Goal: Information Seeking & Learning: Check status

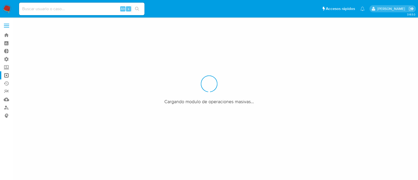
click at [92, 8] on input at bounding box center [81, 8] width 125 height 7
paste input "584881931)"
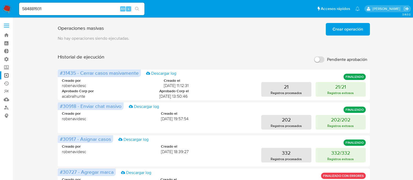
click at [136, 11] on button "search-icon" at bounding box center [137, 8] width 11 height 7
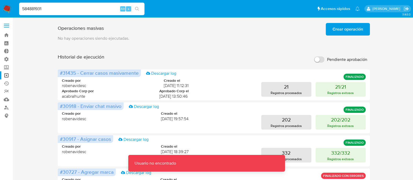
click at [84, 9] on input "584881931" at bounding box center [81, 8] width 125 height 7
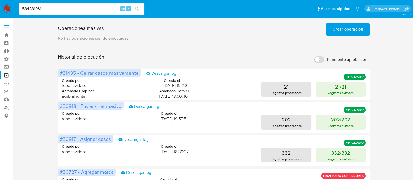
type input "584881931"
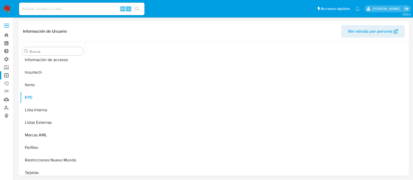
scroll to position [259, 0]
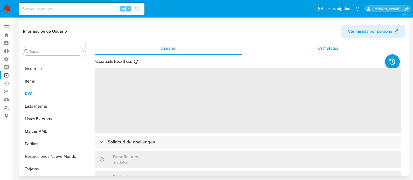
select select "10"
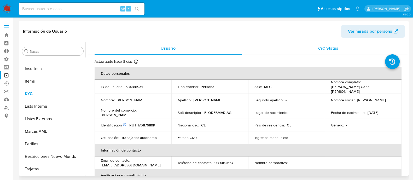
click at [311, 48] on div "KYC Status" at bounding box center [327, 48] width 147 height 13
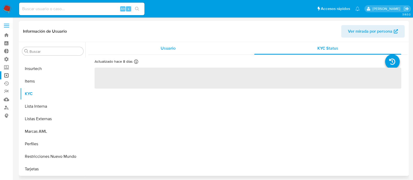
click at [176, 51] on div "Usuario" at bounding box center [168, 48] width 147 height 13
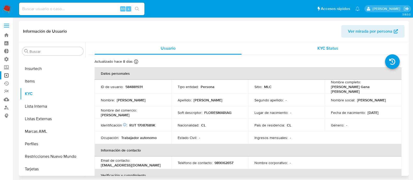
click at [323, 48] on span "KYC Status" at bounding box center [328, 48] width 21 height 6
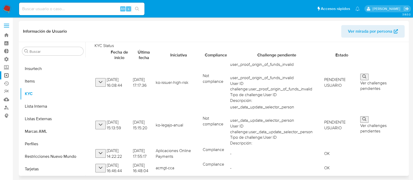
scroll to position [58, 0]
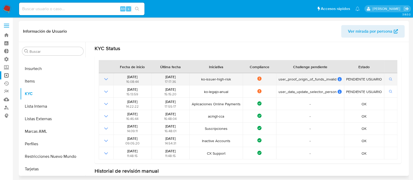
click at [107, 78] on icon "Mostrar operación" at bounding box center [106, 79] width 4 height 2
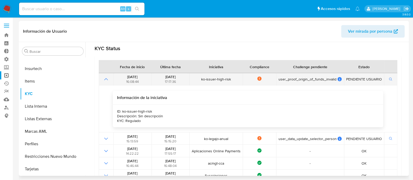
click at [107, 78] on icon "Mostrar operación" at bounding box center [106, 79] width 6 height 6
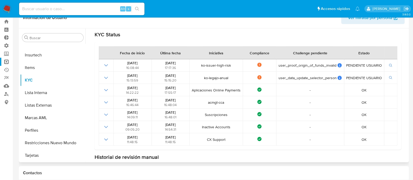
scroll to position [58, 0]
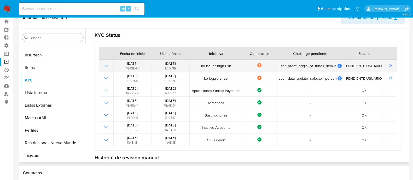
click at [105, 65] on icon "Mostrar operación" at bounding box center [106, 66] width 4 height 2
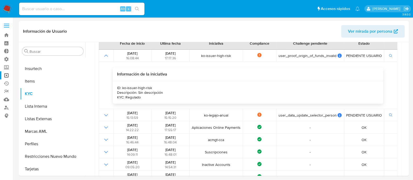
scroll to position [82, 0]
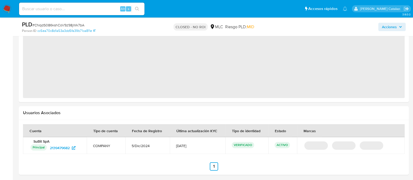
scroll to position [532, 0]
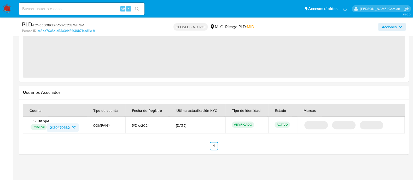
click at [55, 127] on span "2139479682" at bounding box center [60, 127] width 20 height 8
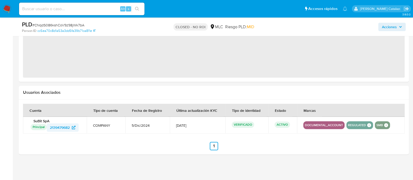
select select "10"
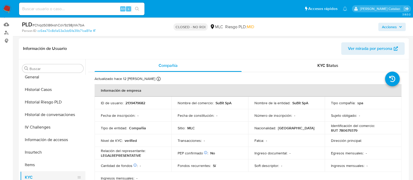
scroll to position [192, 0]
click at [38, 84] on button "Historial Casos" at bounding box center [50, 90] width 61 height 13
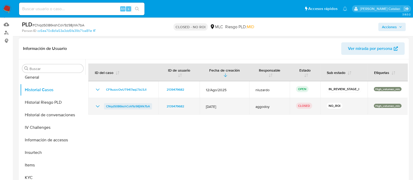
click at [123, 105] on span "CNqdS086kshCoV9z98jWk7bA" at bounding box center [128, 106] width 44 height 6
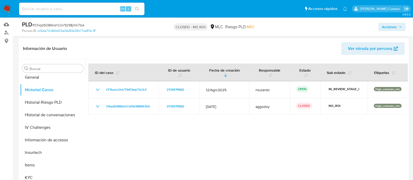
click at [212, 142] on div at bounding box center [246, 126] width 322 height 134
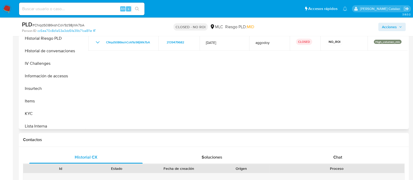
click at [242, 88] on div at bounding box center [246, 62] width 322 height 134
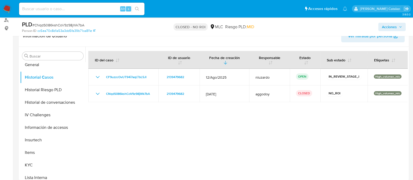
scroll to position [80, 0]
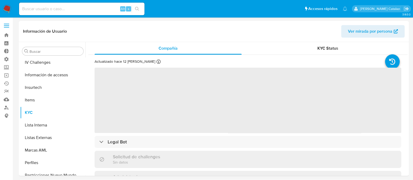
scroll to position [259, 0]
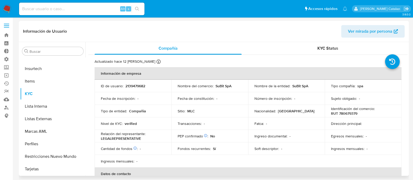
select select "10"
click at [323, 50] on span "KYC Status" at bounding box center [328, 48] width 21 height 6
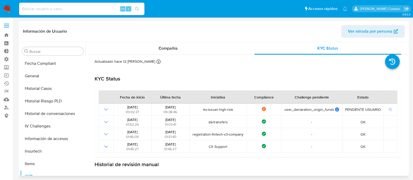
scroll to position [175, 0]
click at [41, 92] on button "Historial Casos" at bounding box center [50, 89] width 61 height 13
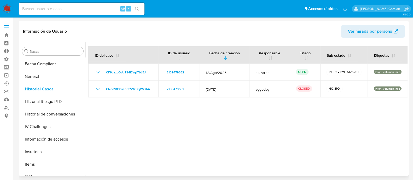
click at [203, 133] on div at bounding box center [246, 109] width 322 height 134
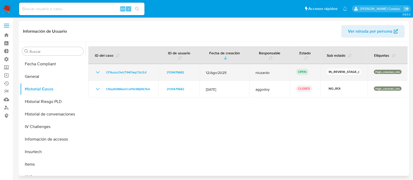
click at [96, 71] on icon "Mostrar/Ocultar" at bounding box center [98, 72] width 6 height 6
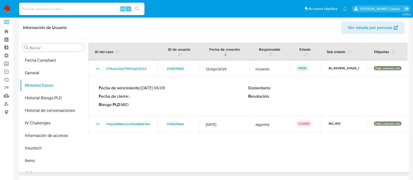
scroll to position [0, 0]
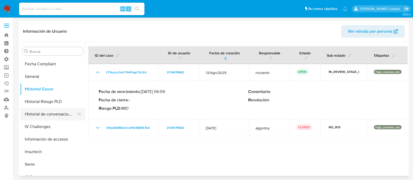
click at [39, 114] on button "Historial de conversaciones" at bounding box center [50, 114] width 61 height 13
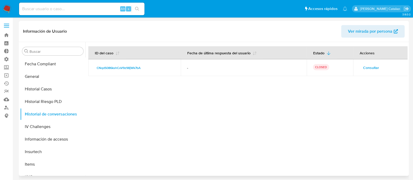
click at [151, 108] on div at bounding box center [246, 109] width 322 height 134
click at [37, 85] on button "Historial Casos" at bounding box center [50, 89] width 61 height 13
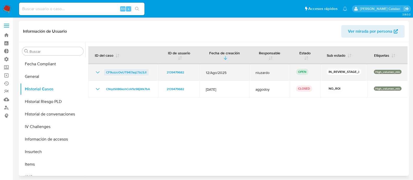
drag, startPoint x: 152, startPoint y: 74, endPoint x: 105, endPoint y: 71, distance: 47.6
click at [105, 71] on div "CF9uzzcOvUT94i7aqLTbL5Jl" at bounding box center [124, 72] width 58 height 6
click at [98, 73] on icon "Mostrar/Ocultar" at bounding box center [98, 72] width 6 height 6
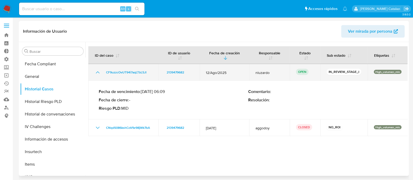
click at [98, 73] on icon "Mostrar/Ocultar" at bounding box center [98, 72] width 6 height 6
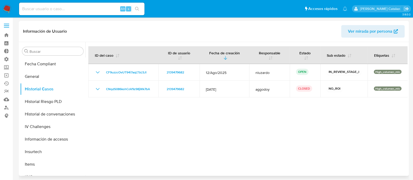
click at [120, 125] on div at bounding box center [246, 109] width 322 height 134
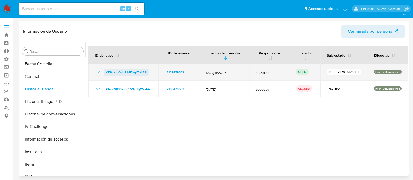
click at [138, 73] on span "CF9uzzcOvUT94i7aqLTbL5Jl" at bounding box center [126, 72] width 41 height 6
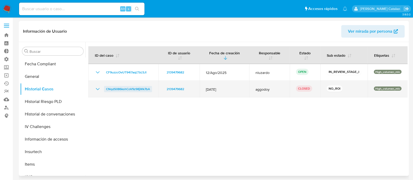
click at [134, 90] on span "CNqdS086kshCoV9z98jWk7bA" at bounding box center [128, 89] width 44 height 6
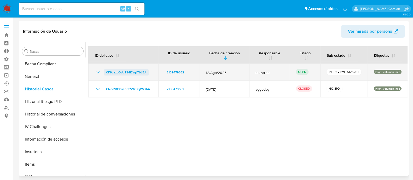
click at [137, 73] on span "CF9uzzcOvUT94i7aqLTbL5Jl" at bounding box center [126, 72] width 41 height 6
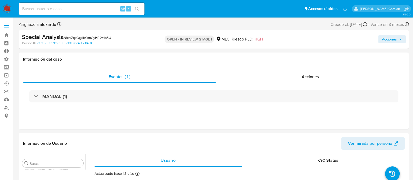
scroll to position [259, 0]
select select "10"
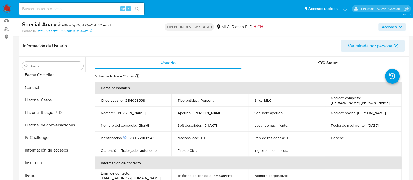
scroll to position [177, 0]
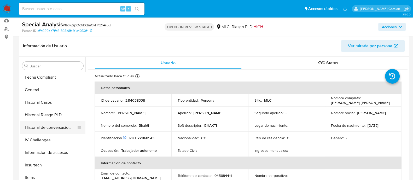
click at [43, 129] on button "Historial de conversaciones" at bounding box center [50, 127] width 61 height 13
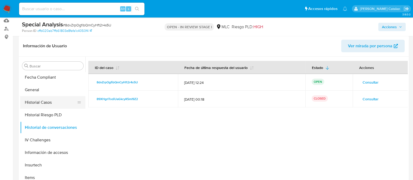
click at [42, 105] on button "Historial Casos" at bounding box center [50, 102] width 61 height 13
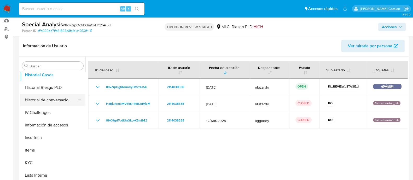
scroll to position [210, 0]
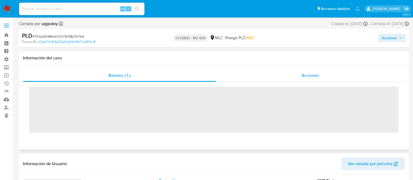
scroll to position [259, 0]
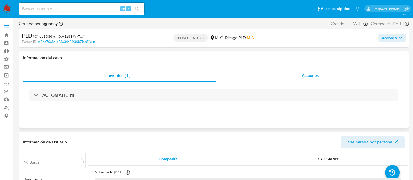
click at [282, 76] on div "Acciones" at bounding box center [310, 75] width 189 height 13
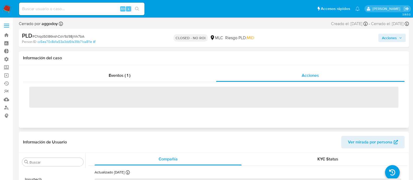
select select "10"
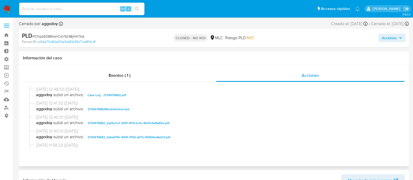
scroll to position [0, 0]
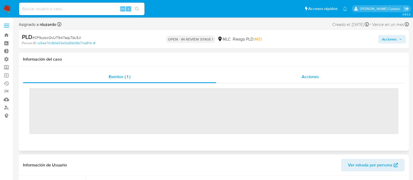
scroll to position [259, 0]
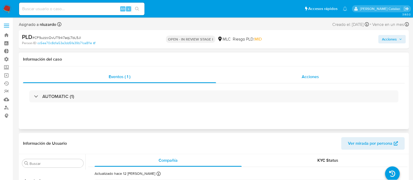
click at [297, 73] on div "Acciones" at bounding box center [310, 77] width 189 height 13
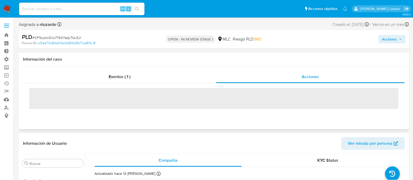
select select "10"
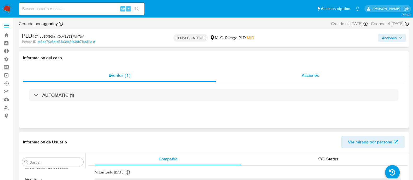
scroll to position [259, 0]
click at [272, 76] on div "Acciones" at bounding box center [310, 75] width 189 height 13
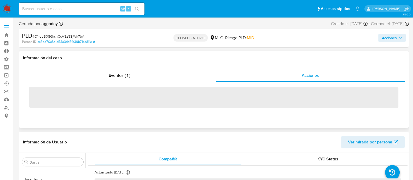
select select "10"
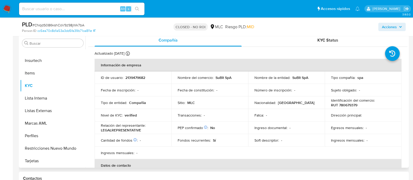
scroll to position [0, 0]
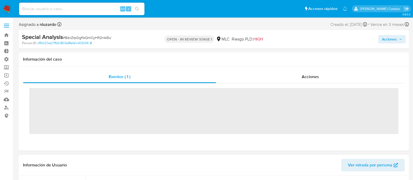
scroll to position [259, 0]
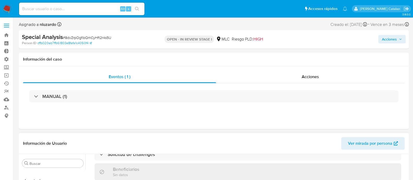
select select "10"
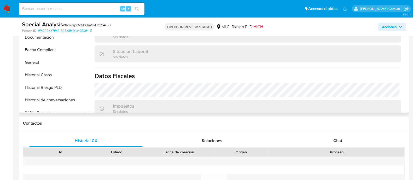
scroll to position [209, 0]
click at [50, 78] on button "Historial Casos" at bounding box center [50, 75] width 61 height 13
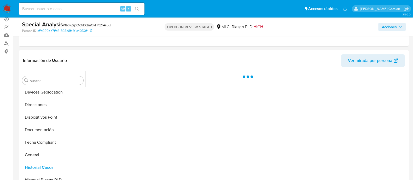
scroll to position [64, 0]
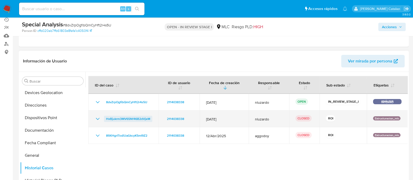
click at [132, 118] on span "HxBjukrm3MV65Nf46B2dVjeM" at bounding box center [128, 119] width 44 height 6
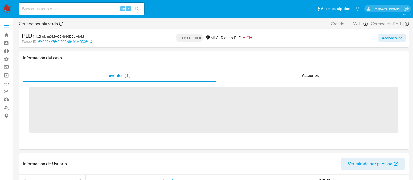
scroll to position [259, 0]
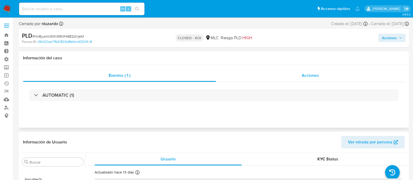
click at [282, 74] on div "Acciones" at bounding box center [310, 75] width 189 height 13
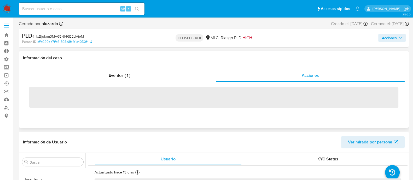
select select "10"
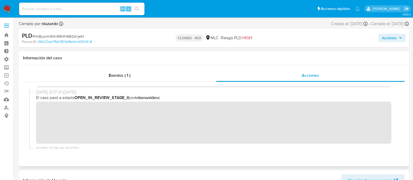
scroll to position [63, 0]
